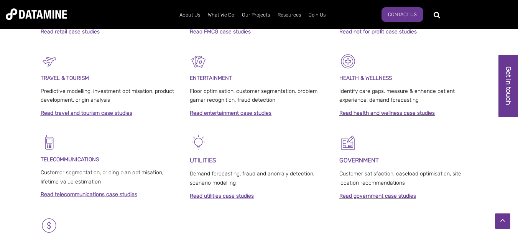
scroll to position [437, 0]
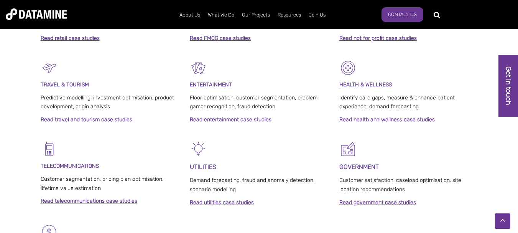
click at [74, 118] on strong "Read travel and tourism case studies" at bounding box center [87, 119] width 92 height 7
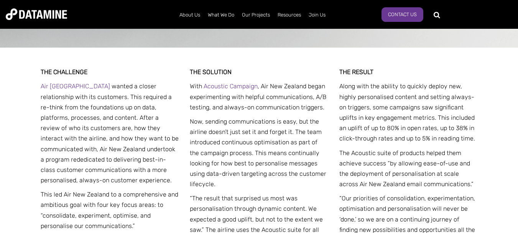
scroll to position [230, 0]
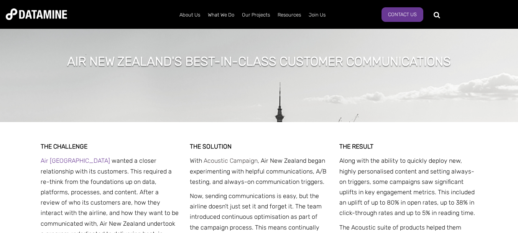
click at [242, 161] on link "Acoustic Campaign" at bounding box center [231, 160] width 54 height 7
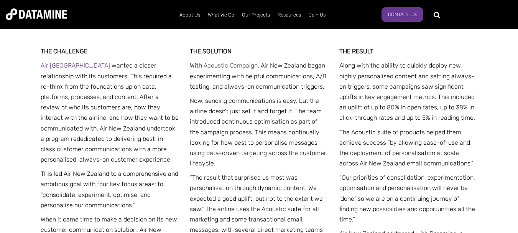
scroll to position [307, 0]
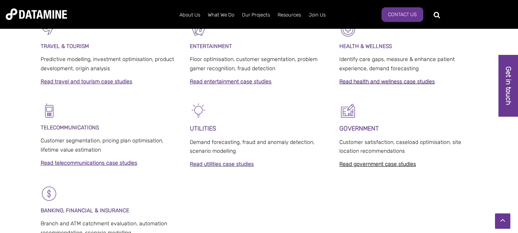
click at [369, 164] on link "Read government case studies" at bounding box center [377, 164] width 77 height 7
